Goal: Information Seeking & Learning: Learn about a topic

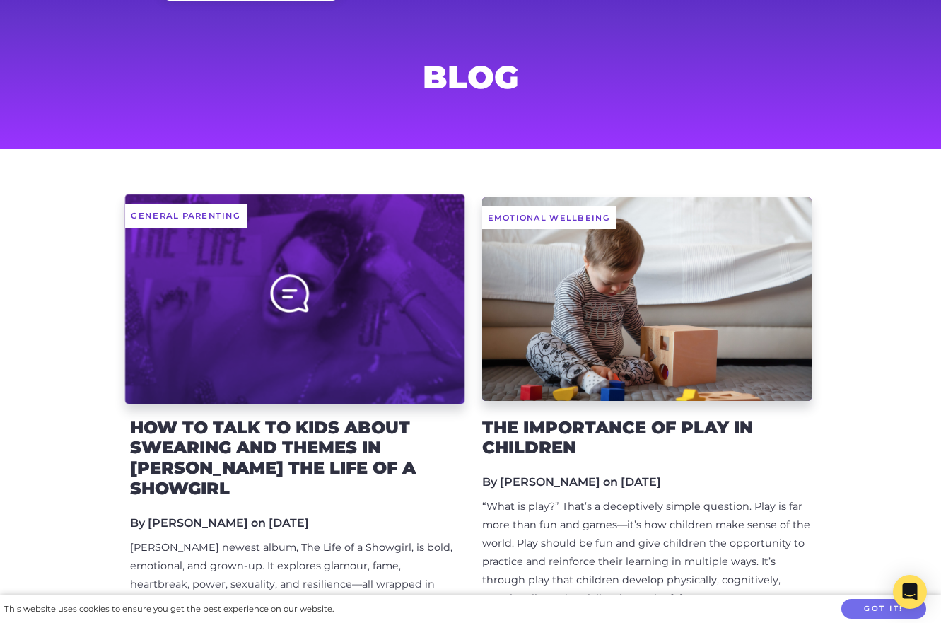
scroll to position [133, 0]
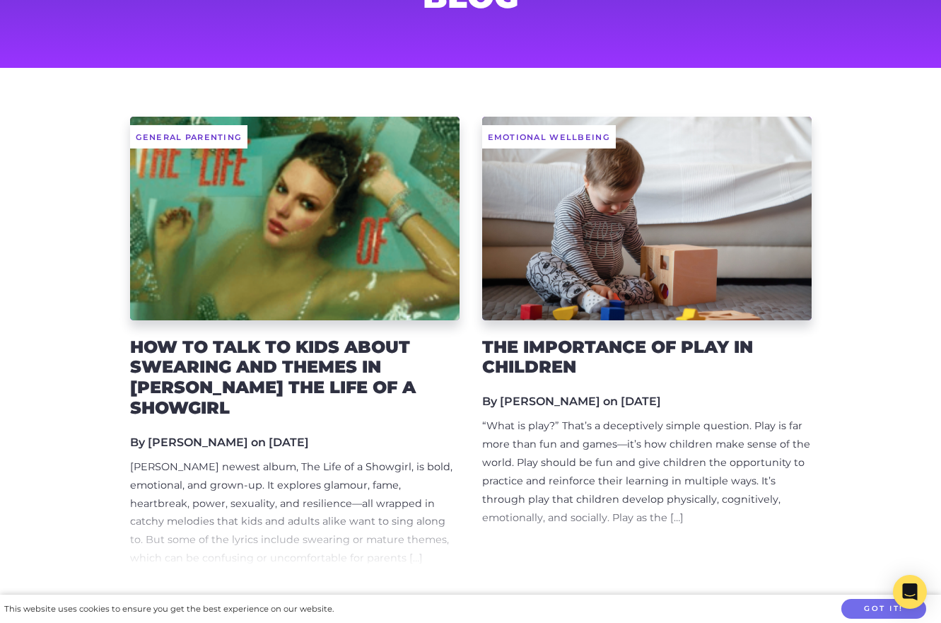
click at [287, 367] on h2 "How to Talk to Kids About Swearing and Themes in [PERSON_NAME] The Life of a Sh…" at bounding box center [294, 377] width 329 height 81
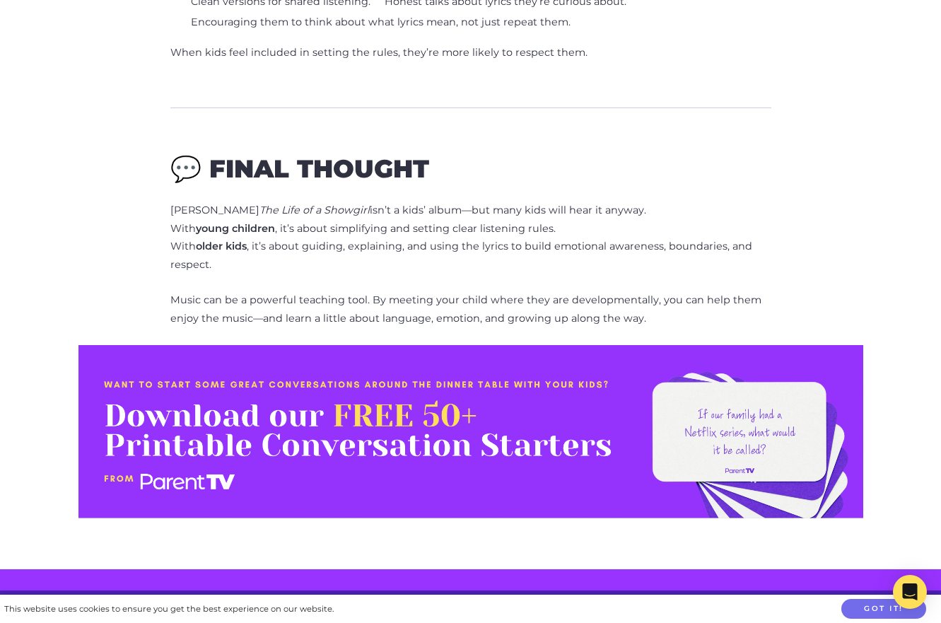
scroll to position [3893, 0]
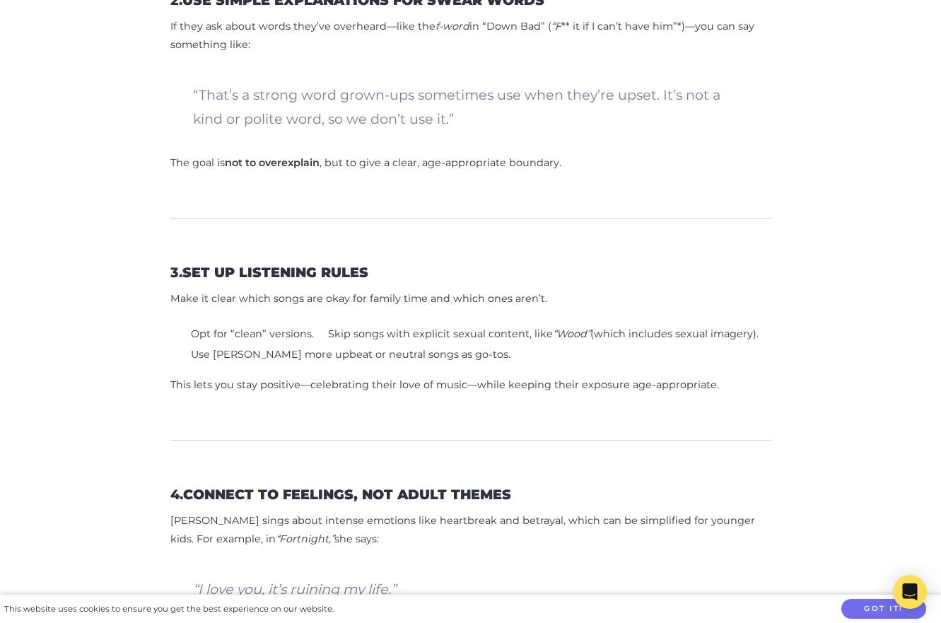
scroll to position [1130, 0]
